Goal: Information Seeking & Learning: Learn about a topic

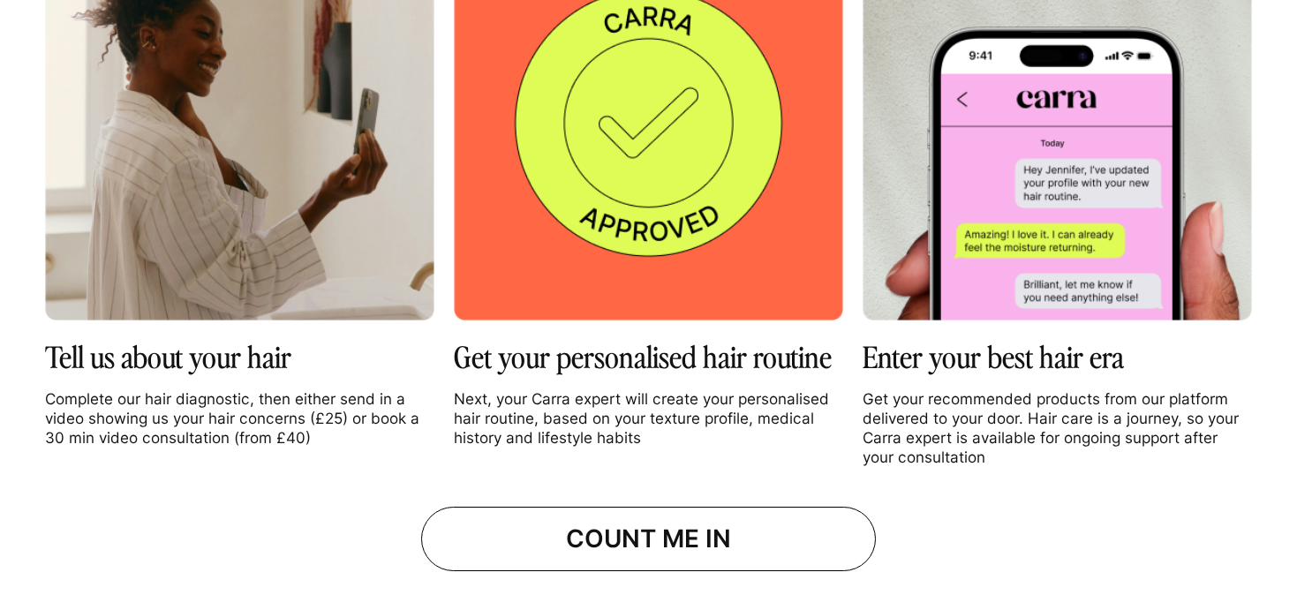
scroll to position [2087, 0]
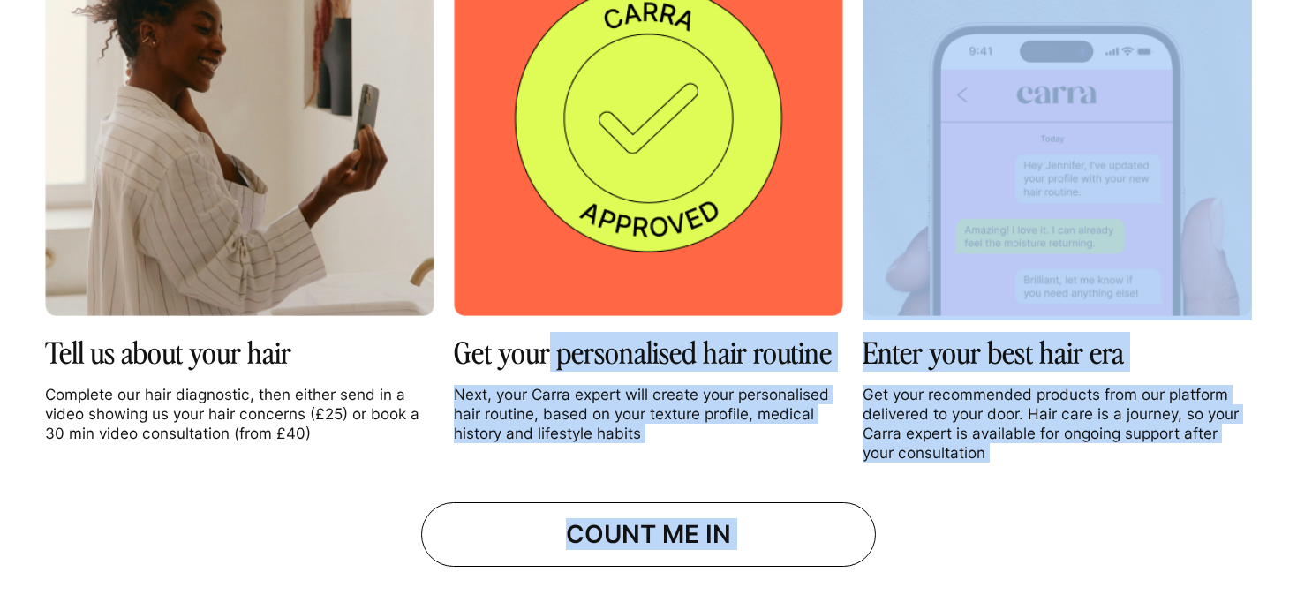
drag, startPoint x: 550, startPoint y: 371, endPoint x: 551, endPoint y: 417, distance: 45.9
click at [532, 435] on p "Next, your Carra expert will create your personalised hair routine, based on yo…" at bounding box center [648, 414] width 389 height 58
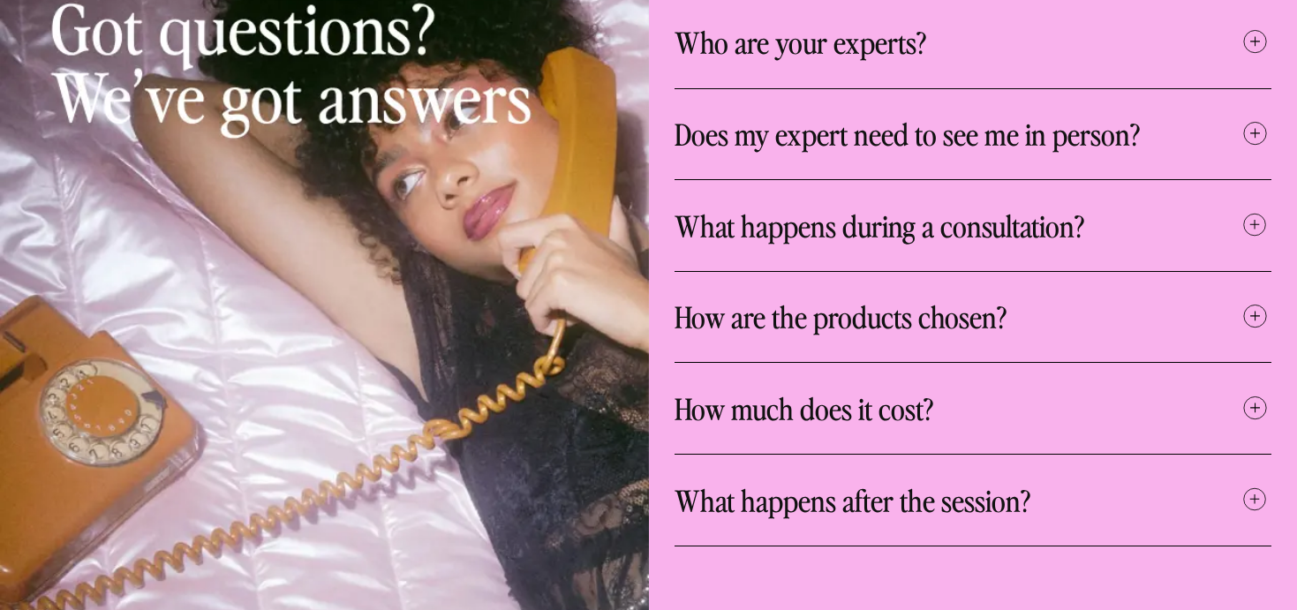
scroll to position [5746, 0]
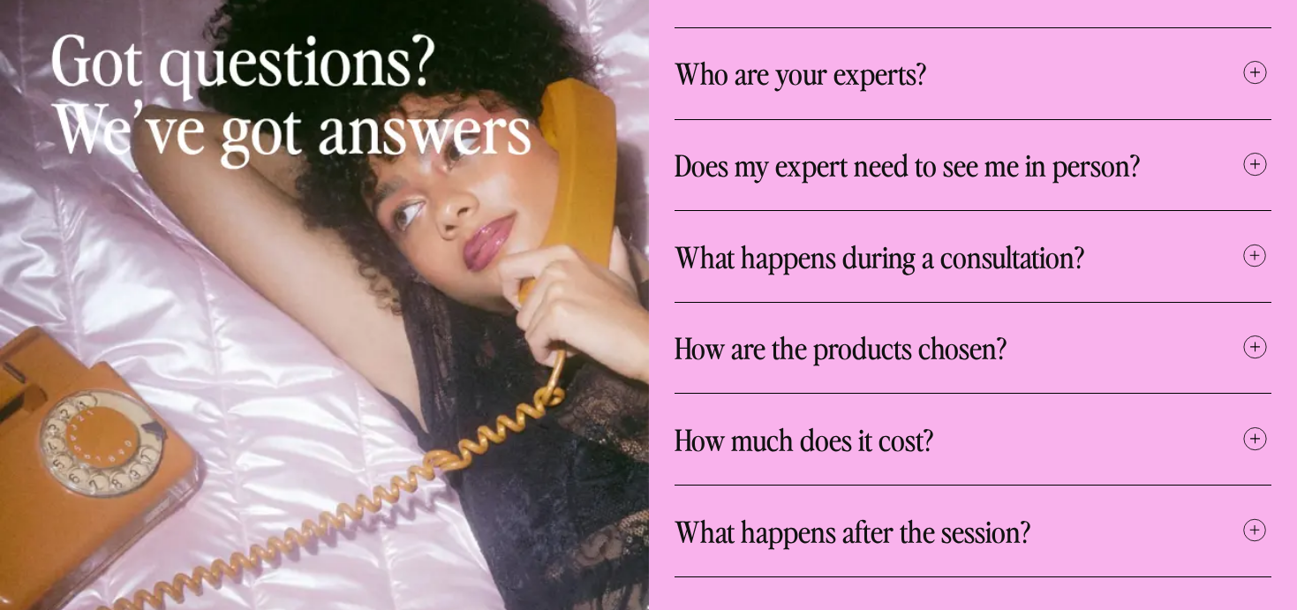
click at [1033, 248] on h3 "What happens during a consultation?" at bounding box center [879, 256] width 410 height 39
click at [1251, 238] on icon at bounding box center [1254, 254] width 33 height 33
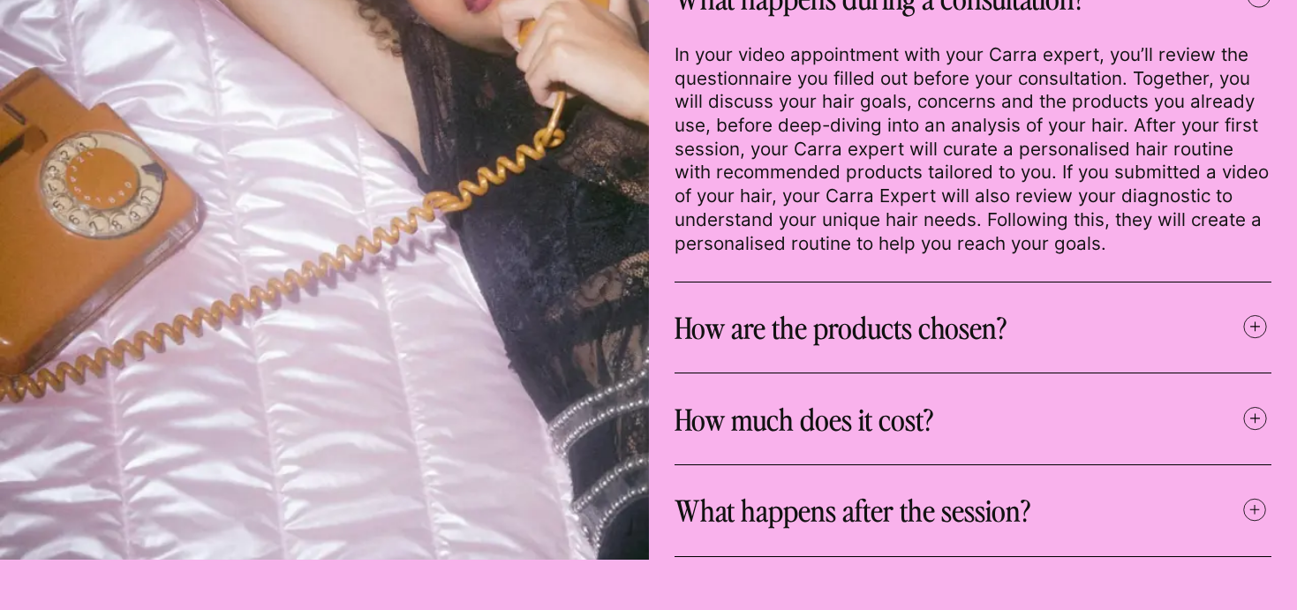
scroll to position [6032, 0]
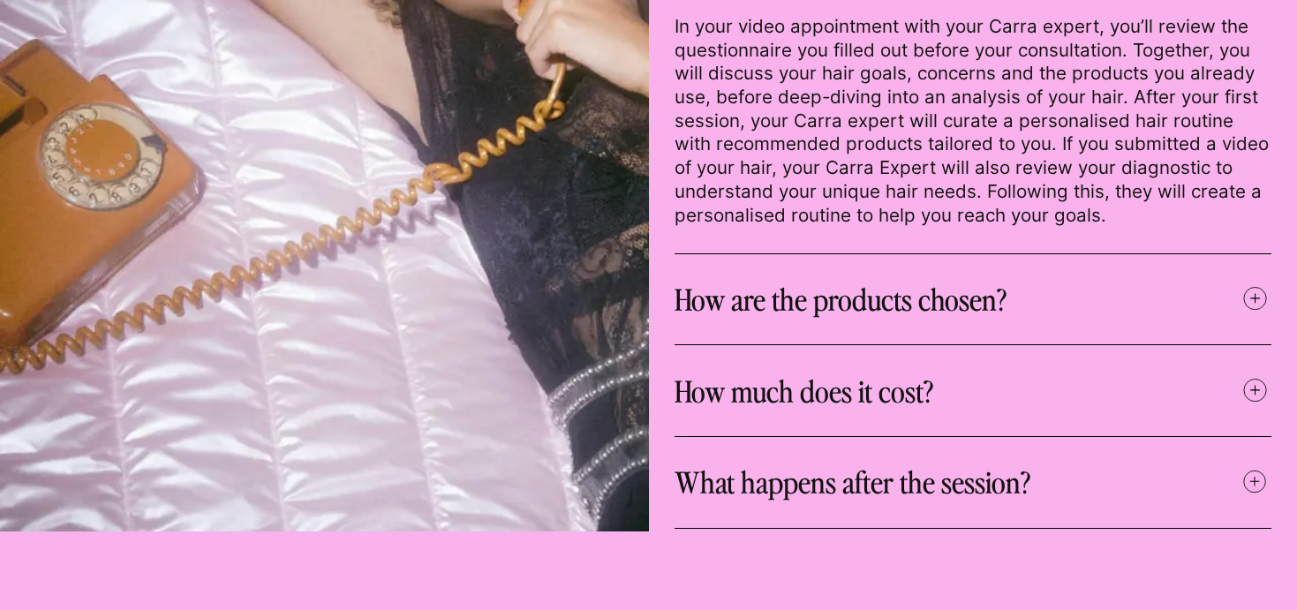
click at [1254, 292] on span at bounding box center [1254, 299] width 33 height 37
click at [1253, 286] on icon at bounding box center [1254, 297] width 33 height 33
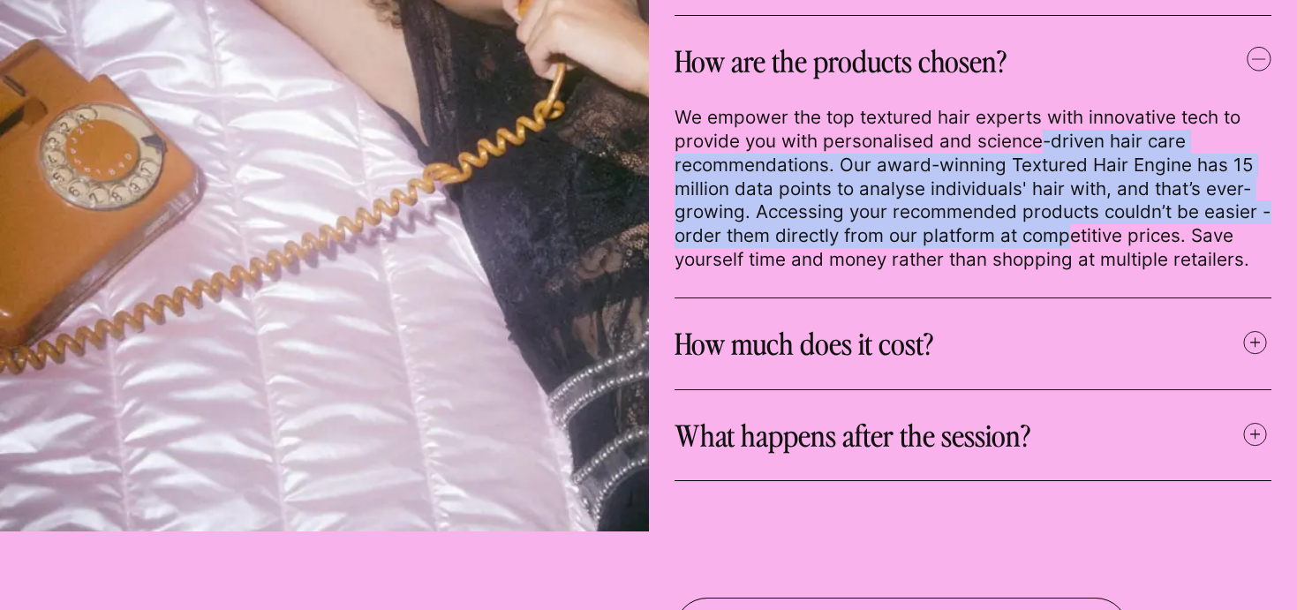
drag, startPoint x: 1064, startPoint y: 210, endPoint x: 1042, endPoint y: 118, distance: 94.2
click at [1042, 118] on p "We empower the top textured hair experts with innovative tech to provide you wi…" at bounding box center [972, 188] width 597 height 165
drag, startPoint x: 1042, startPoint y: 118, endPoint x: 1042, endPoint y: 223, distance: 105.0
click at [1042, 222] on p "We empower the top textured hair experts with innovative tech to provide you wi…" at bounding box center [972, 188] width 597 height 165
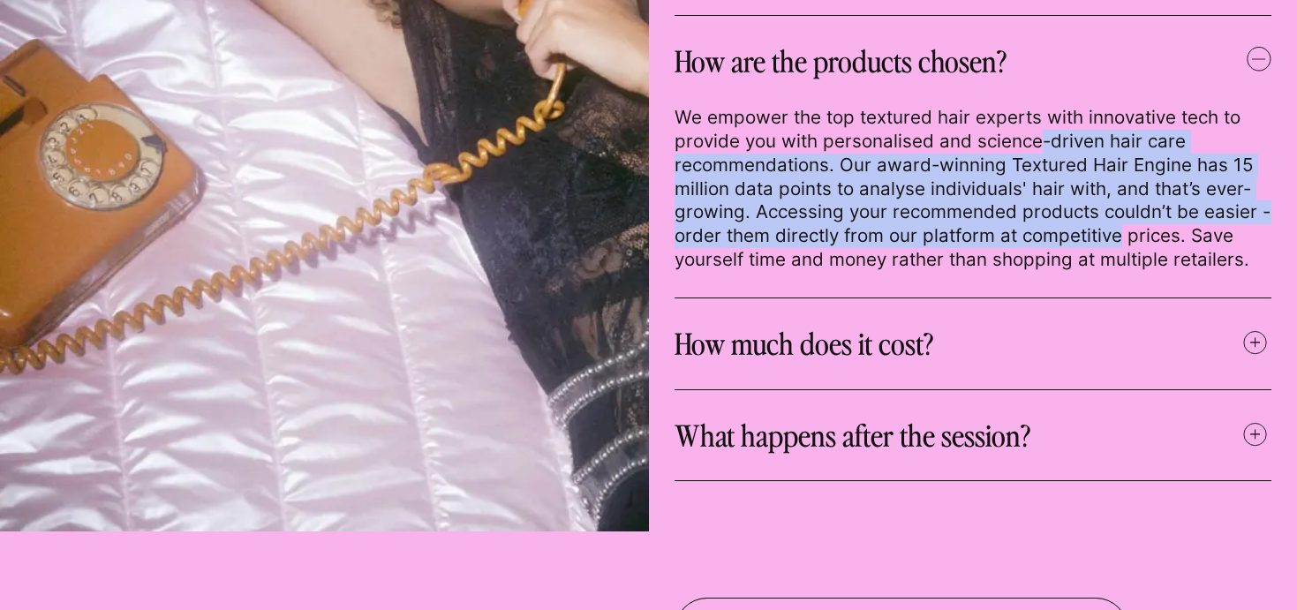
click at [1042, 223] on p "We empower the top textured hair experts with innovative tech to provide you wi…" at bounding box center [972, 188] width 597 height 165
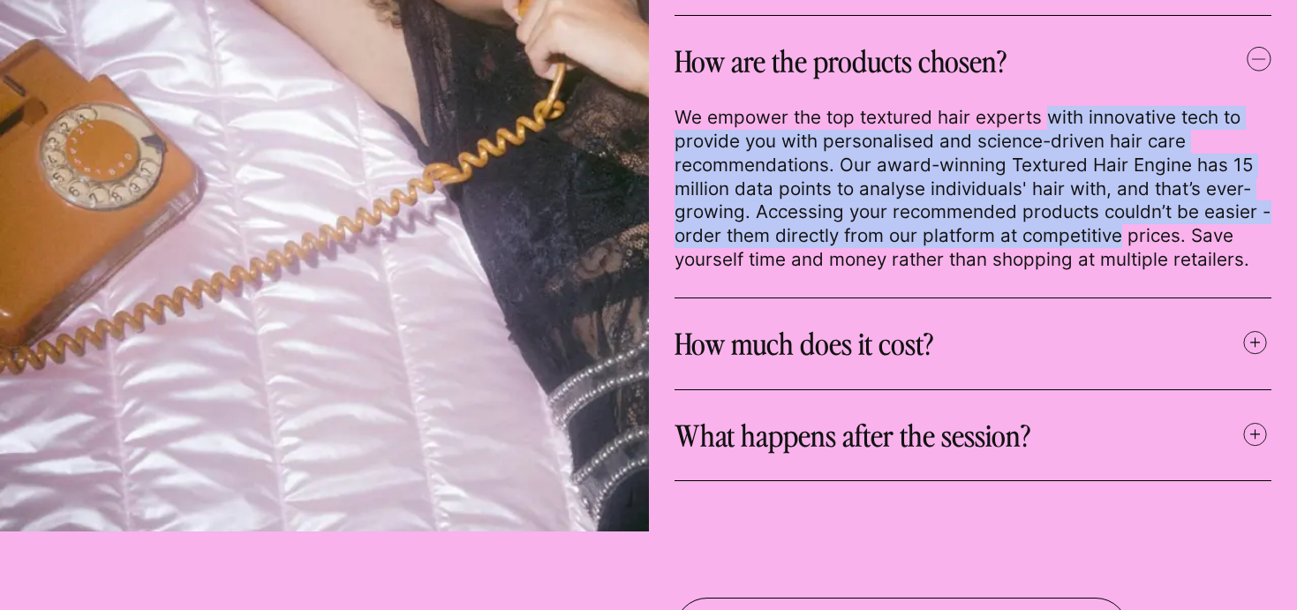
drag, startPoint x: 1042, startPoint y: 223, endPoint x: 1041, endPoint y: 93, distance: 130.6
click at [1041, 106] on p "We empower the top textured hair experts with innovative tech to provide you wi…" at bounding box center [972, 188] width 597 height 165
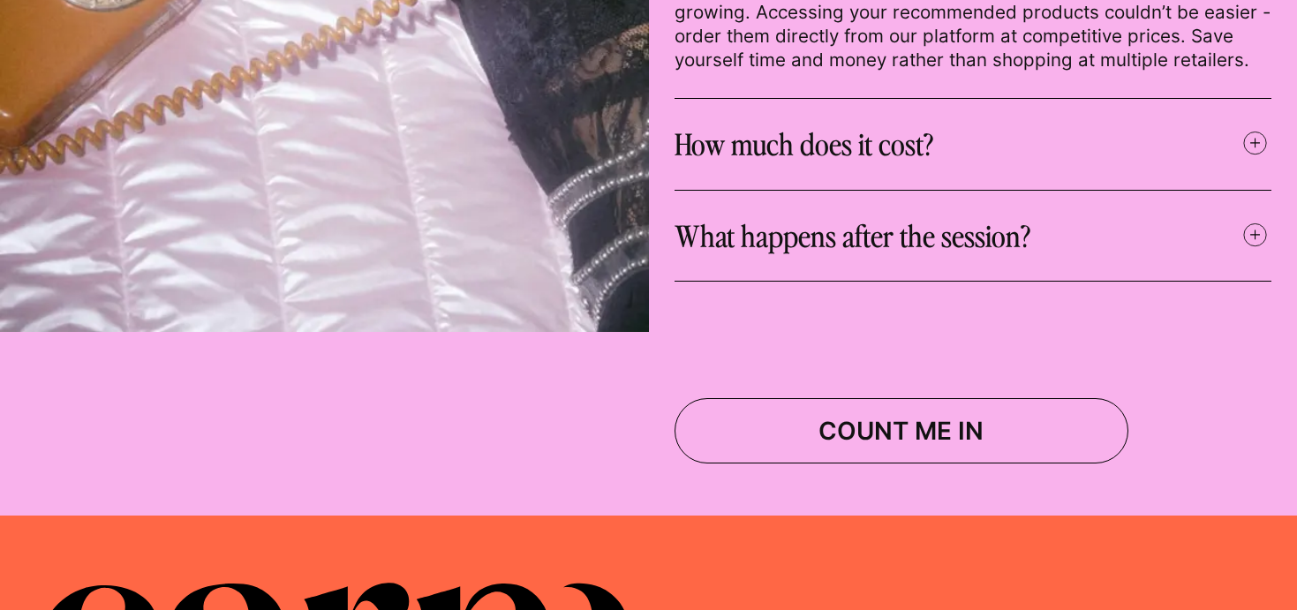
scroll to position [6740, 0]
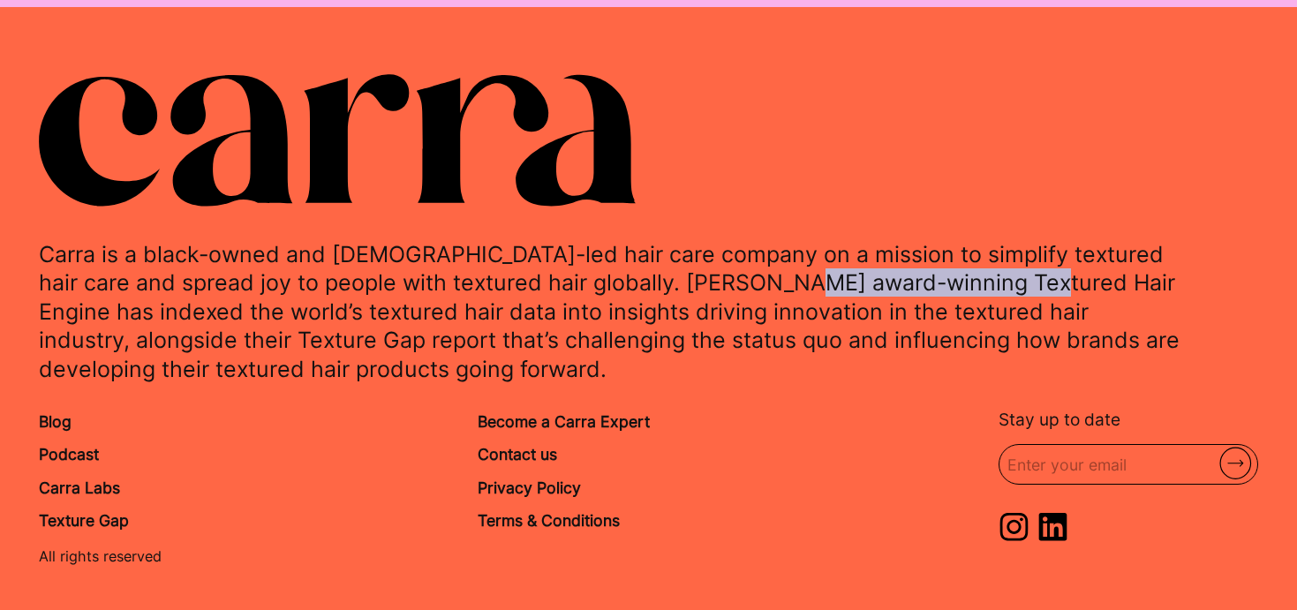
drag, startPoint x: 778, startPoint y: 260, endPoint x: 997, endPoint y: 266, distance: 219.8
click at [997, 266] on p "Carra is a black-owned and female-led hair care company on a mission to simplif…" at bounding box center [609, 311] width 1141 height 143
copy p "Textured Hair Engine"
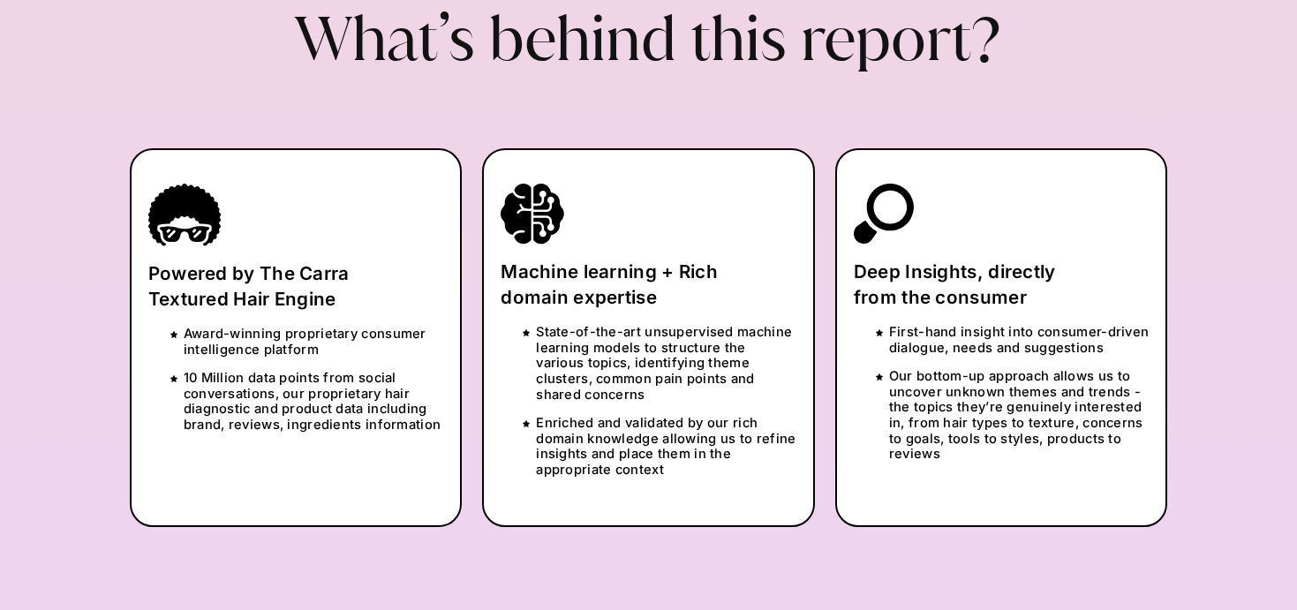
scroll to position [3288, 0]
